Goal: Check status: Check status

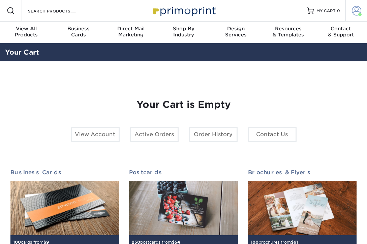
click at [353, 15] on span at bounding box center [355, 10] width 9 height 9
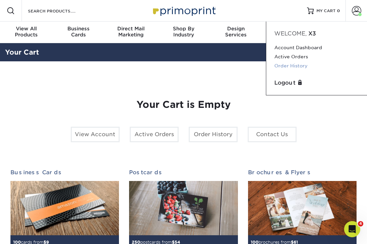
click at [289, 65] on link "Order History" at bounding box center [316, 65] width 84 height 9
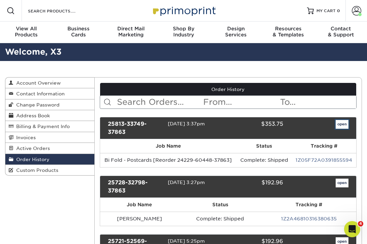
click at [340, 122] on link "open" at bounding box center [341, 124] width 13 height 9
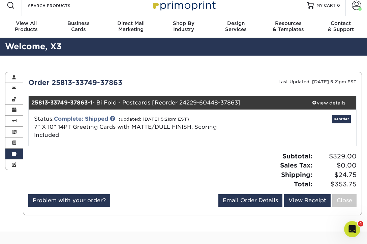
scroll to position [7, 0]
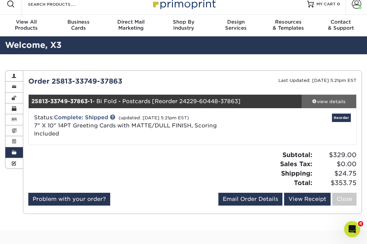
click at [330, 102] on div "view details" at bounding box center [328, 101] width 55 height 7
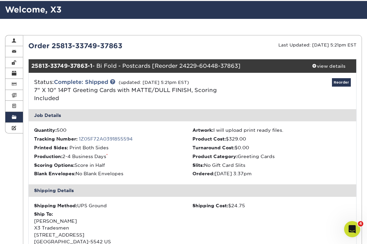
scroll to position [41, 0]
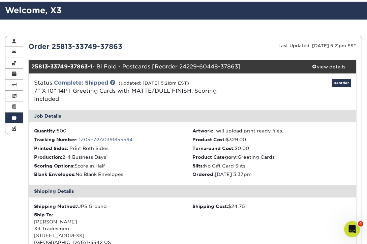
click at [17, 118] on link "Order History" at bounding box center [14, 117] width 18 height 11
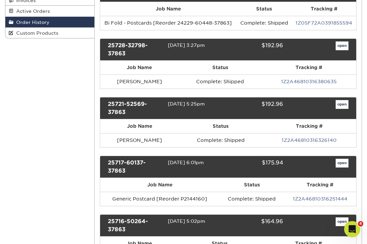
scroll to position [111, 0]
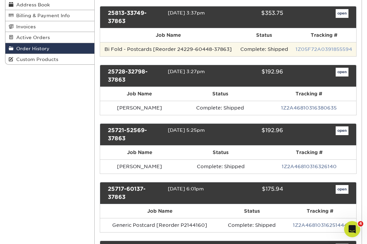
click at [319, 49] on link "1Z05F72A0391855594" at bounding box center [323, 48] width 57 height 5
